Goal: Book appointment/travel/reservation

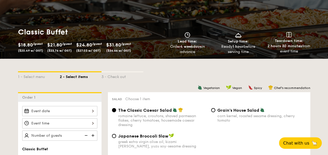
scroll to position [71, 0]
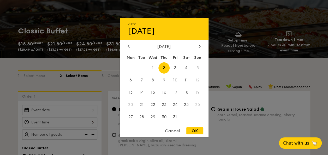
click at [91, 106] on div "2025 Oct 02 October 2025 Mon Tue Wed Thu Fri Sat Sun 1 2 3 4 5 6 7 8 9 10 11 12…" at bounding box center [59, 110] width 75 height 10
click at [153, 67] on span "1" at bounding box center [152, 67] width 11 height 11
click at [166, 130] on div "Cancel" at bounding box center [173, 131] width 26 height 7
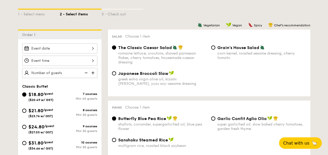
scroll to position [144, 0]
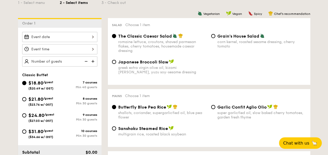
click at [52, 49] on div at bounding box center [59, 49] width 75 height 10
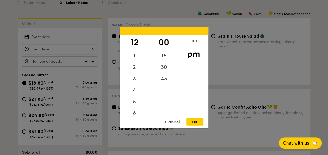
scroll to position [62, 0]
click at [139, 109] on div "11" at bounding box center [135, 108] width 30 height 11
click at [192, 40] on div "am" at bounding box center [194, 42] width 30 height 15
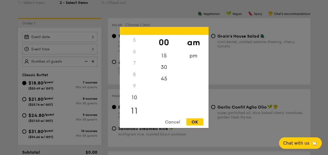
click at [135, 109] on div "11" at bounding box center [135, 110] width 30 height 15
click at [164, 72] on div "30" at bounding box center [164, 69] width 30 height 15
click at [167, 83] on div "45" at bounding box center [164, 80] width 30 height 15
click at [199, 124] on div "OK" at bounding box center [195, 122] width 17 height 7
type input "11:45AM"
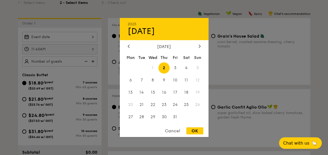
click at [52, 38] on div "2025 Oct 02 October 2025 Mon Tue Wed Thu Fri Sat Sun 1 2 3 4 5 6 7 8 9 10 11 12…" at bounding box center [59, 37] width 75 height 10
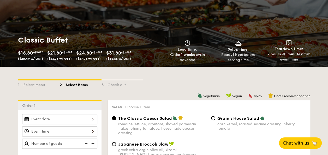
scroll to position [125, 0]
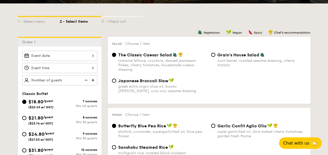
click at [65, 62] on div at bounding box center [59, 68] width 75 height 35
click at [65, 55] on div at bounding box center [59, 56] width 75 height 10
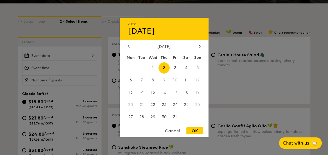
click at [153, 66] on span "1" at bounding box center [152, 67] width 11 height 11
click at [176, 132] on div "Cancel" at bounding box center [173, 131] width 26 height 7
